Goal: Task Accomplishment & Management: Use online tool/utility

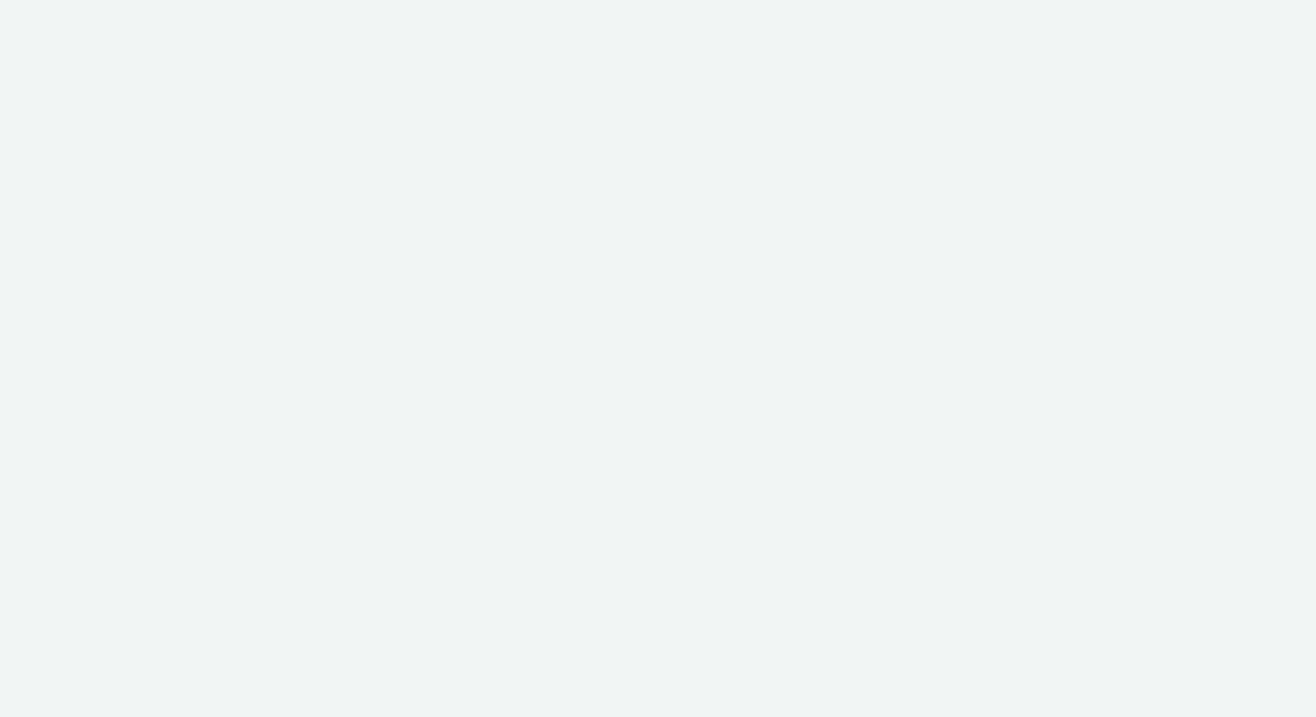
select select "d84d6561-18f3-4a65-9ed0-42618f513f94"
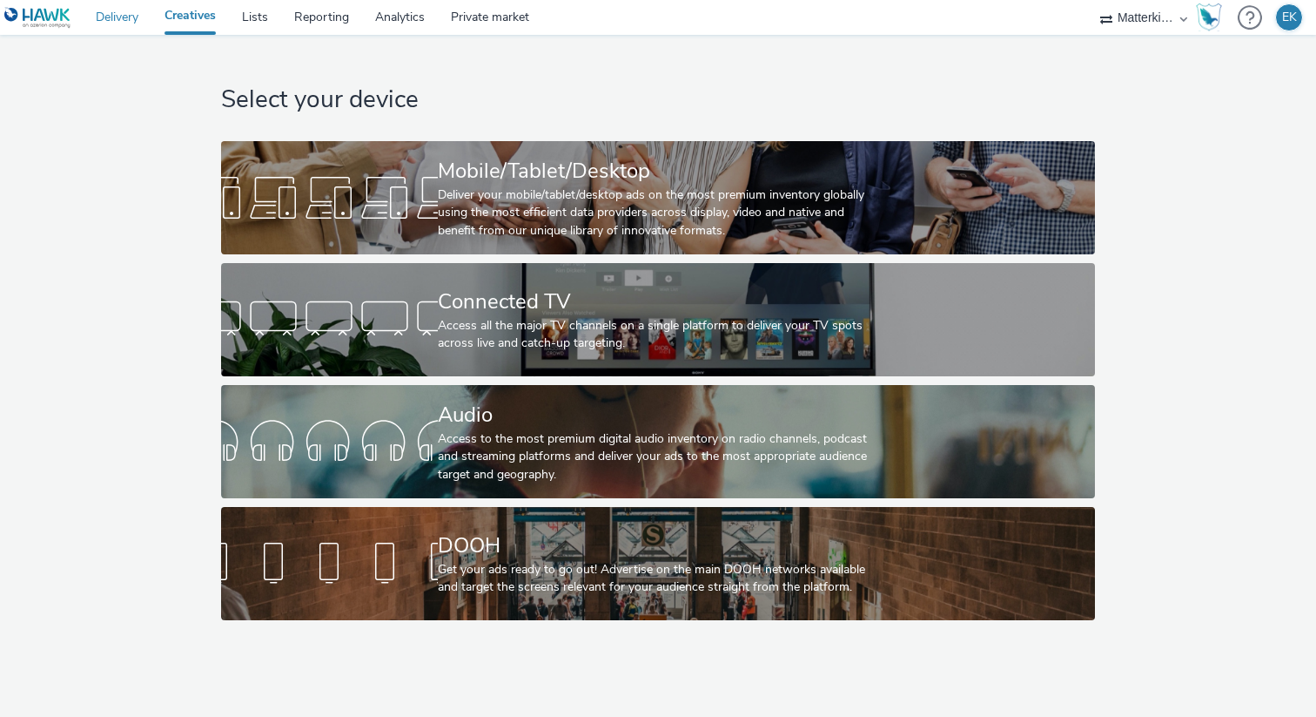
click at [130, 20] on link "Delivery" at bounding box center [117, 17] width 69 height 35
select select "d84d6561-18f3-4a65-9ed0-42618f513f94"
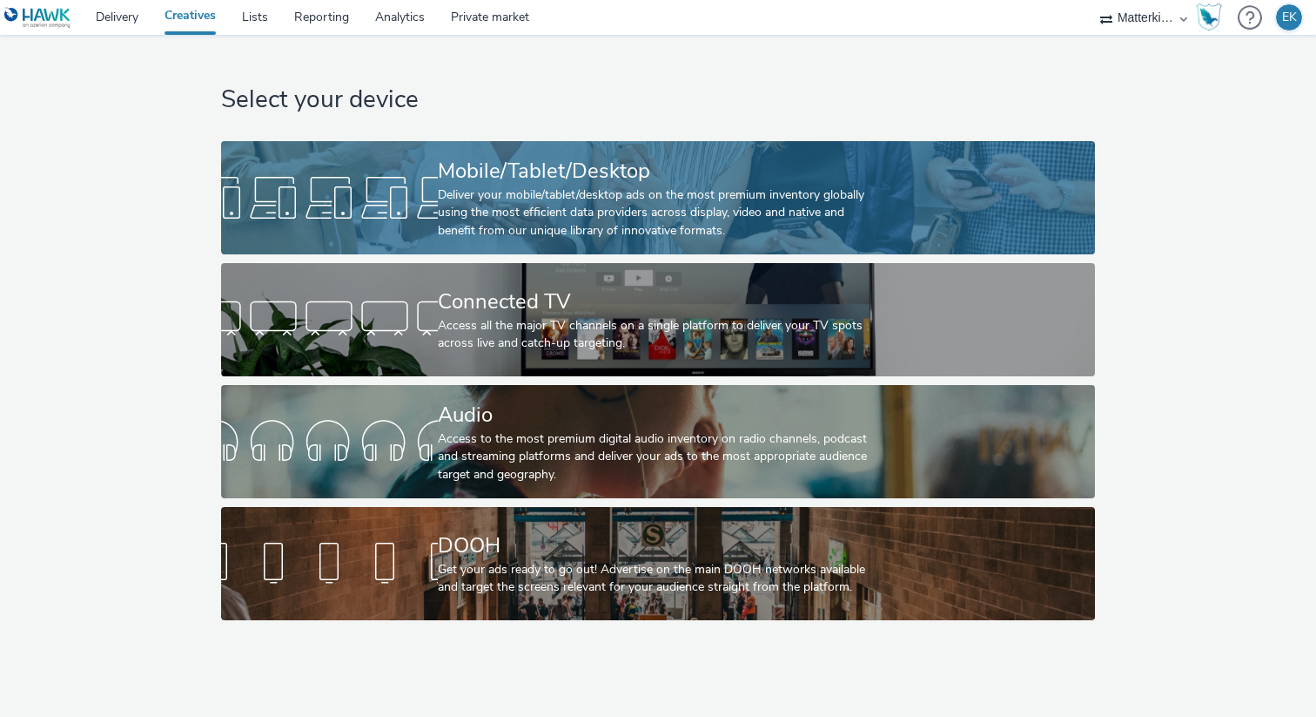
click at [468, 214] on div "Deliver your mobile/tablet/desktop ads on the most premium inventory globally u…" at bounding box center [655, 212] width 434 height 53
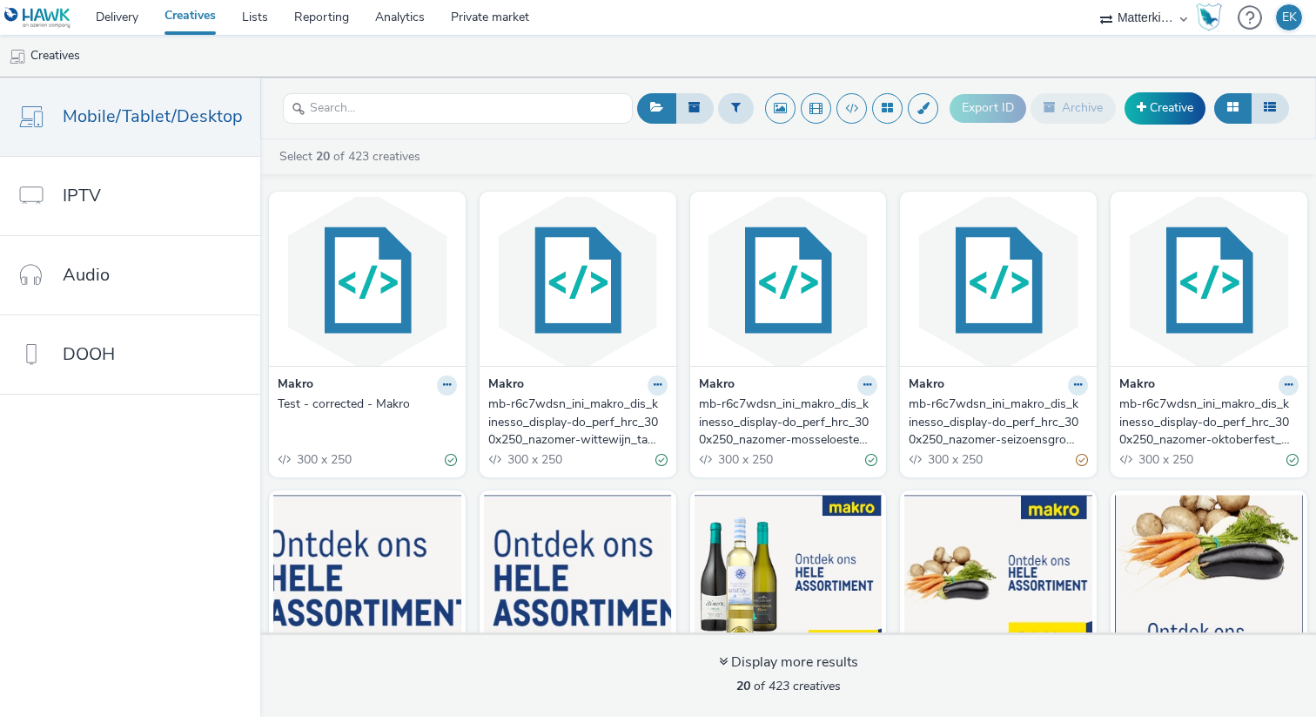
click at [583, 422] on div "mb-r6c7wdsn_ini_makro_dis_kinesso_display-do_perf_hrc_300x250_nazomer-wittewijn…" at bounding box center [574, 421] width 172 height 53
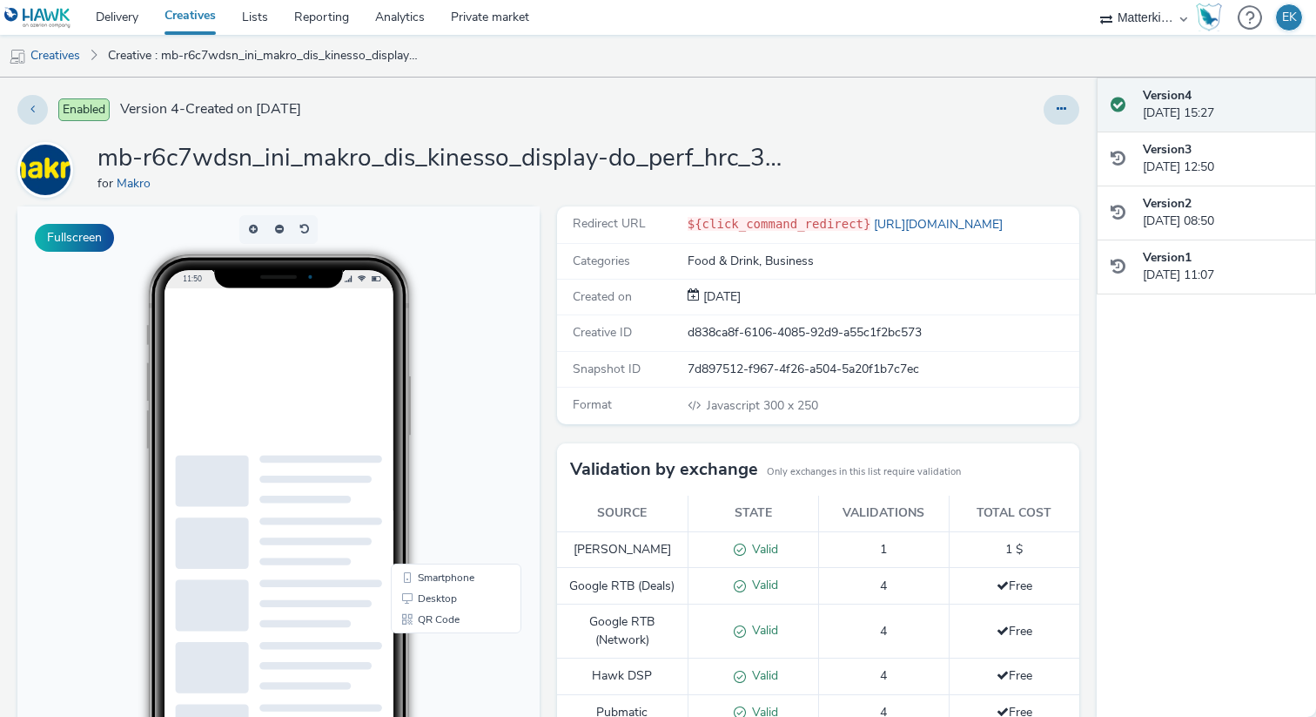
scroll to position [229, 0]
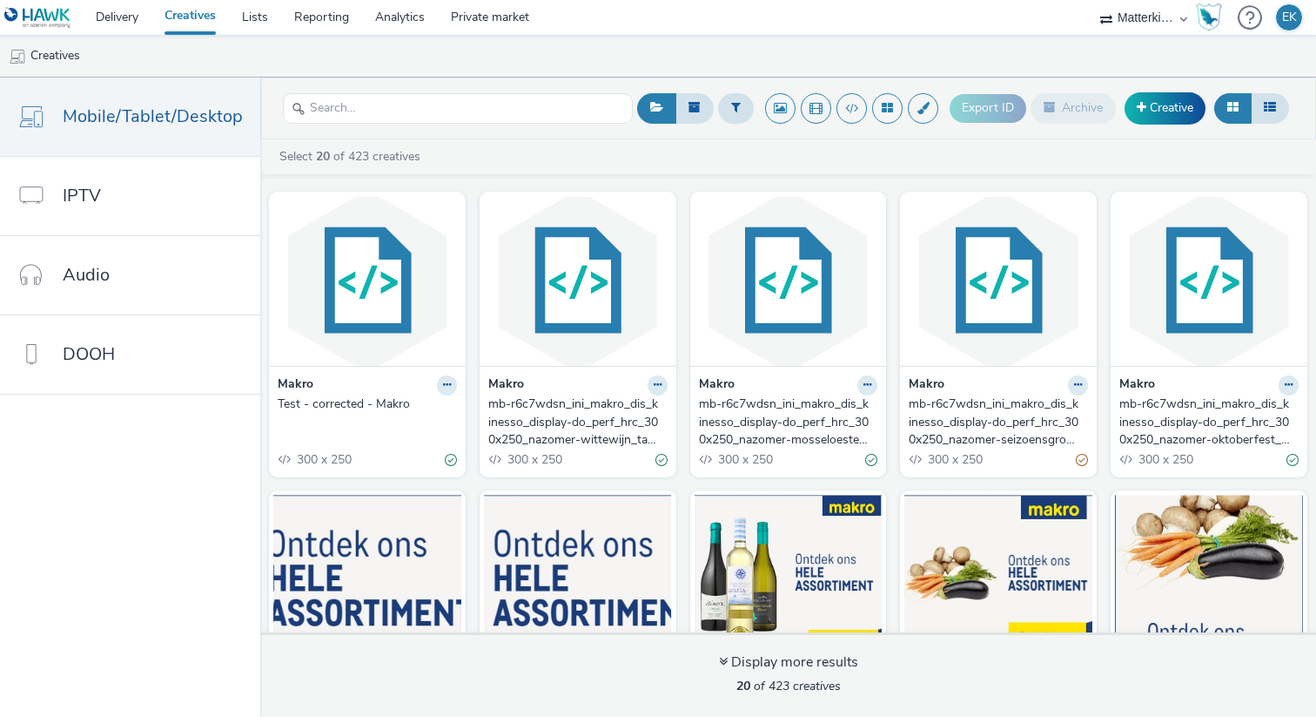
click at [836, 434] on div "mb-r6c7wdsn_ini_makro_dis_kinesso_display-do_perf_hrc_300x250_nazomer-mosseloes…" at bounding box center [785, 421] width 172 height 53
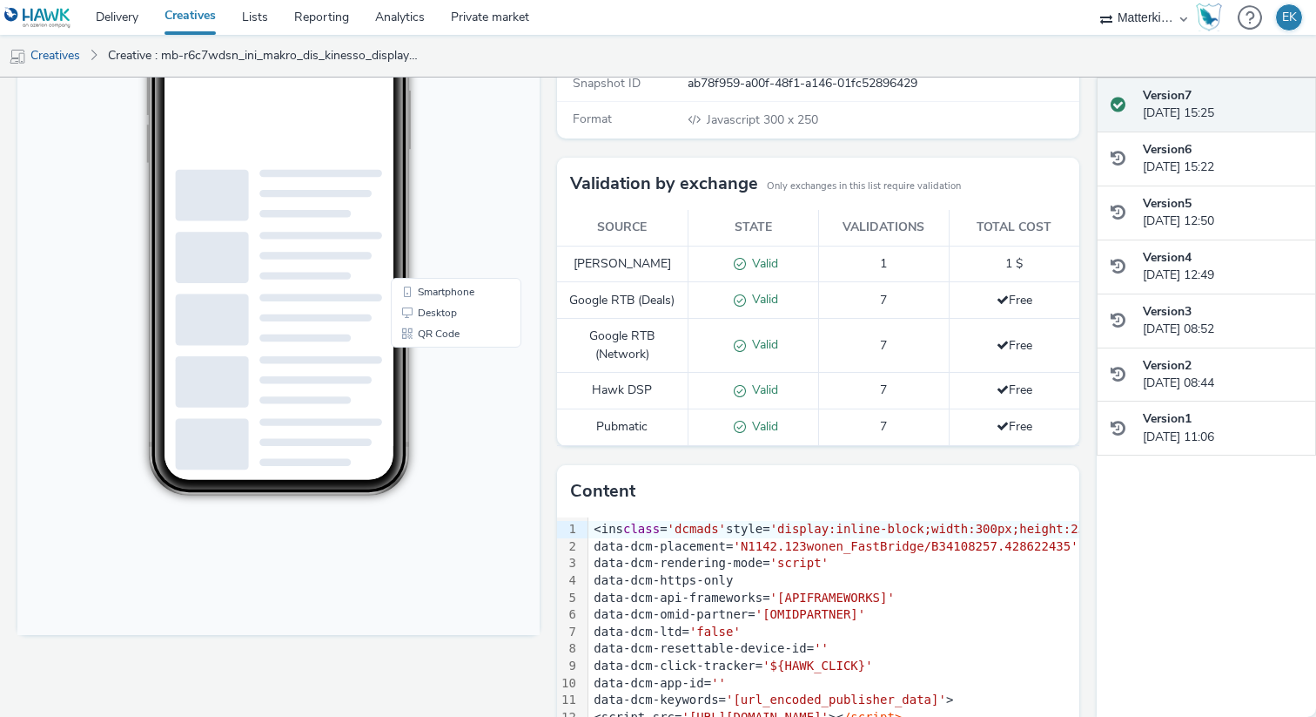
scroll to position [301, 0]
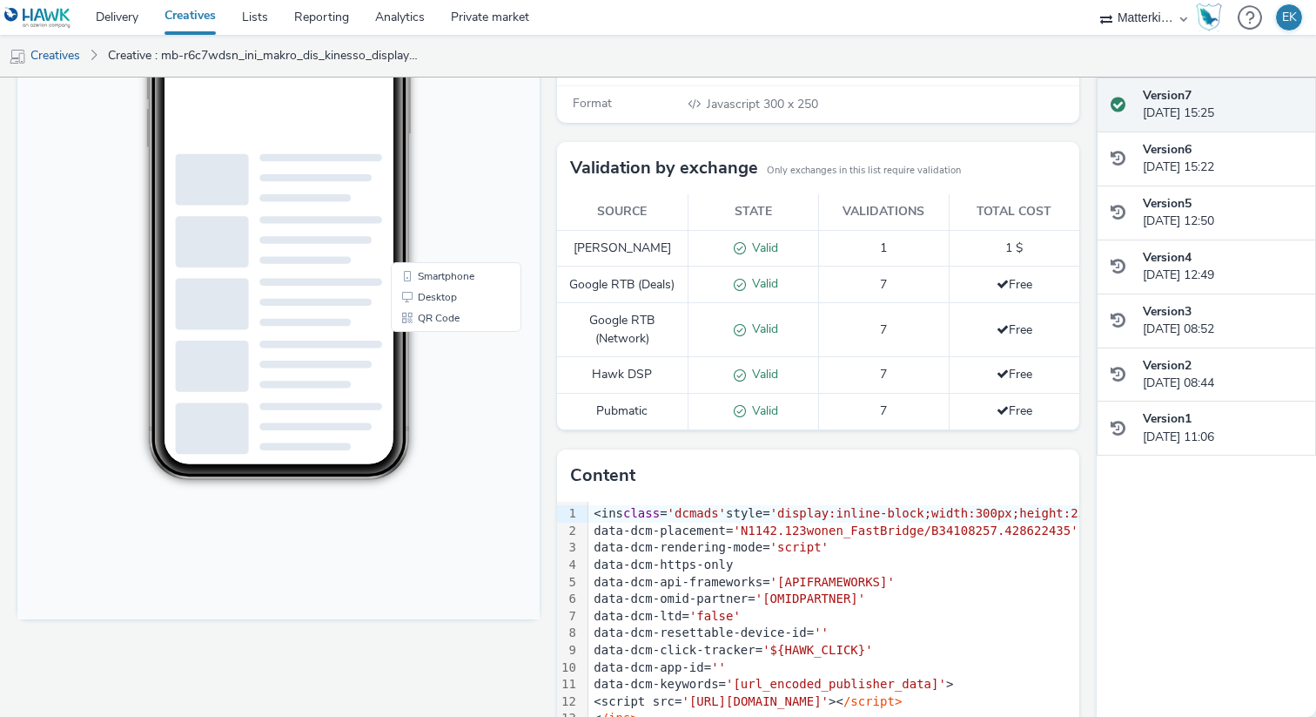
click at [882, 245] on span "1" at bounding box center [883, 247] width 7 height 17
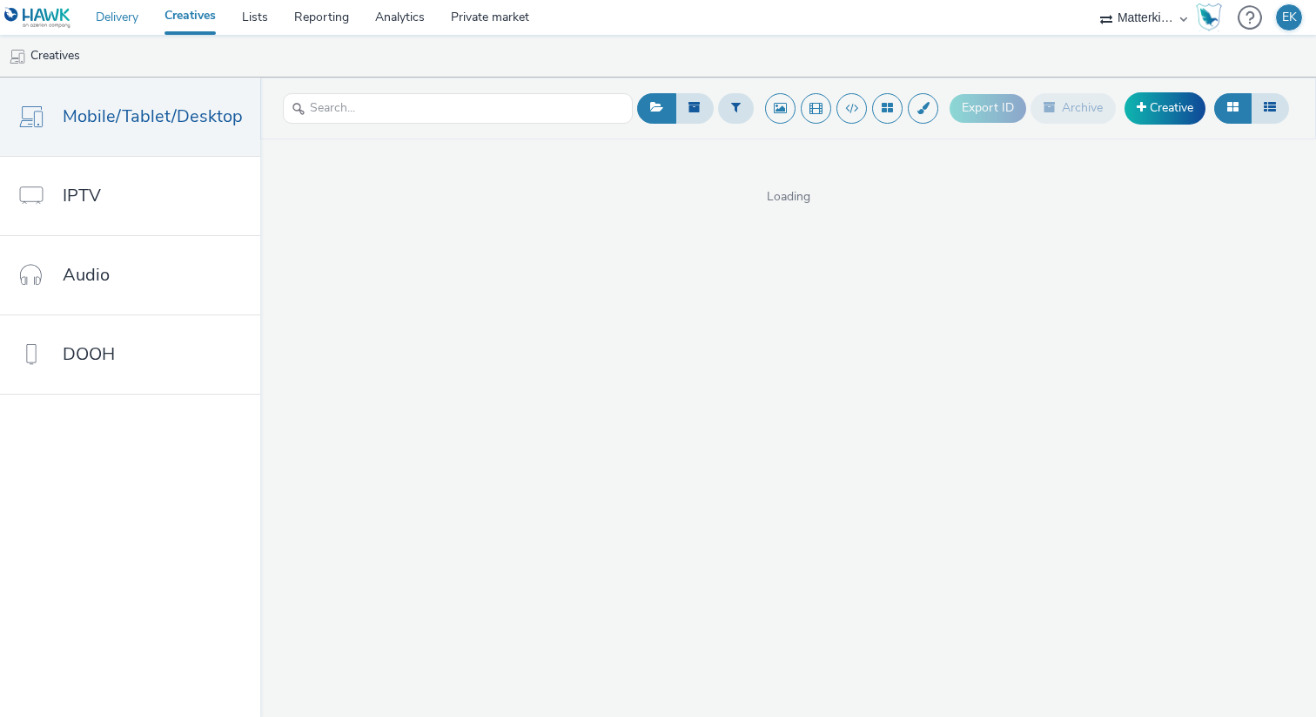
click at [112, 25] on link "Delivery" at bounding box center [117, 17] width 69 height 35
